Goal: Navigation & Orientation: Find specific page/section

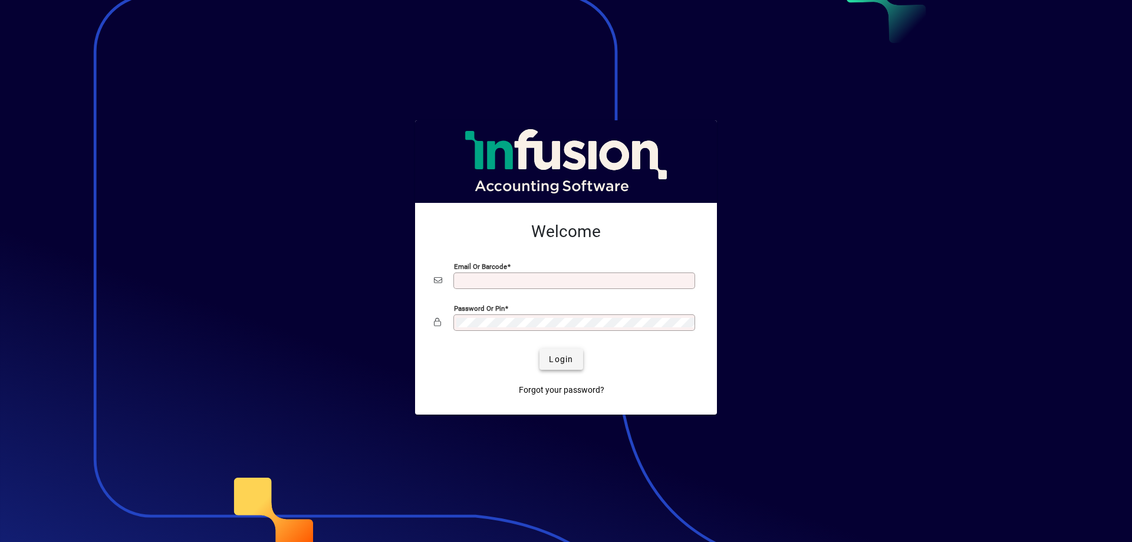
type input "**********"
click at [560, 357] on span "Login" at bounding box center [561, 359] width 24 height 12
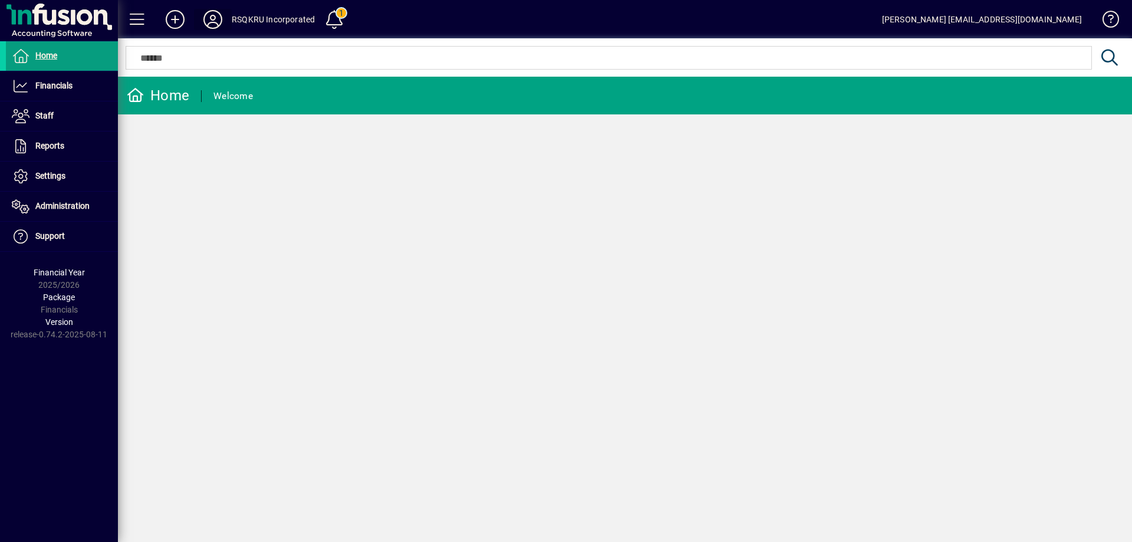
click at [208, 15] on icon at bounding box center [213, 19] width 24 height 19
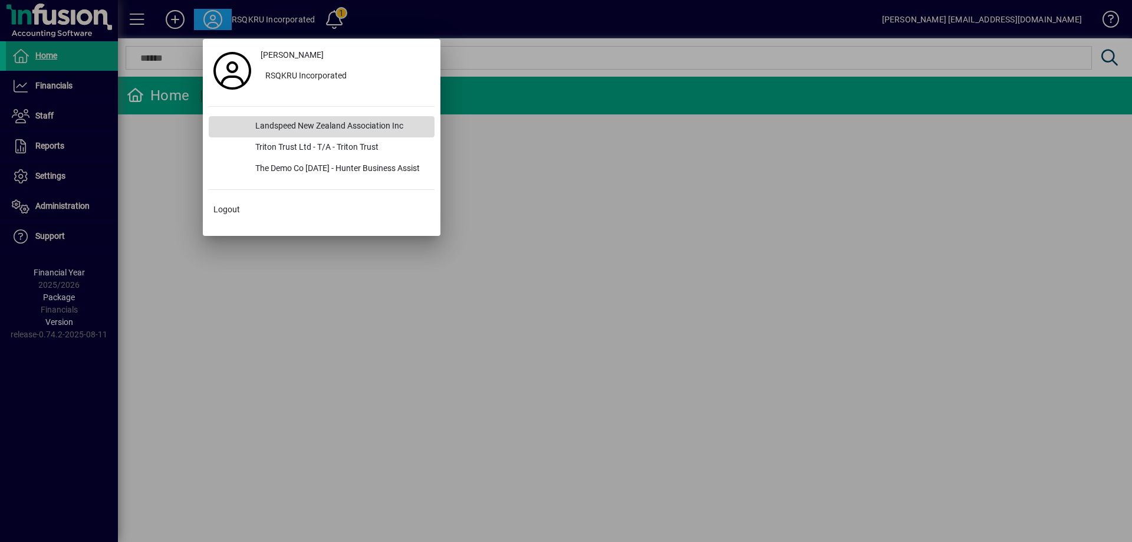
click at [311, 126] on div "Landspeed New Zealand Association Inc" at bounding box center [340, 126] width 189 height 21
